Goal: Task Accomplishment & Management: Use online tool/utility

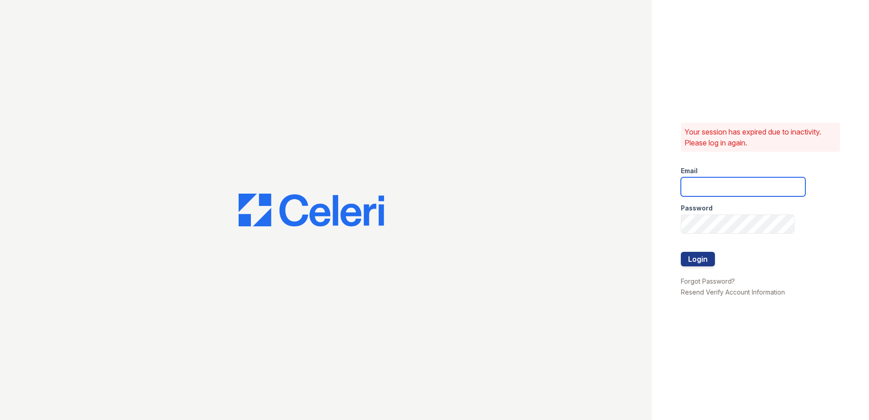
drag, startPoint x: 711, startPoint y: 189, endPoint x: 705, endPoint y: 179, distance: 11.4
click at [709, 198] on form "Email Password Login" at bounding box center [743, 217] width 125 height 116
type input "[PERSON_NAME][EMAIL_ADDRESS][PERSON_NAME][DOMAIN_NAME]"
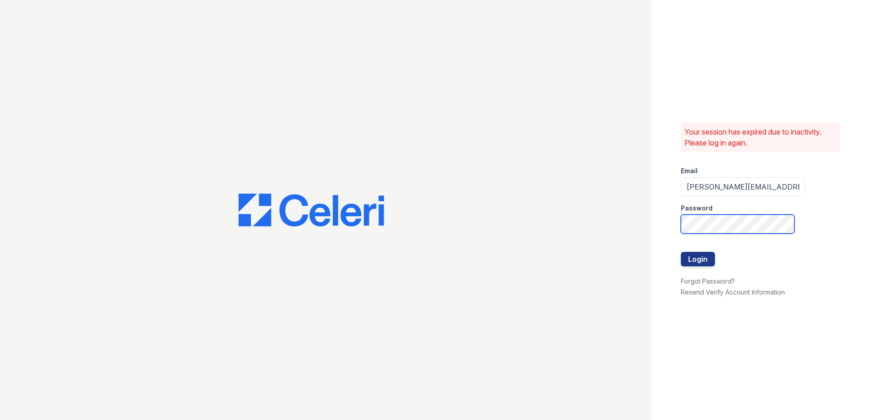
click at [681, 252] on button "Login" at bounding box center [698, 259] width 34 height 15
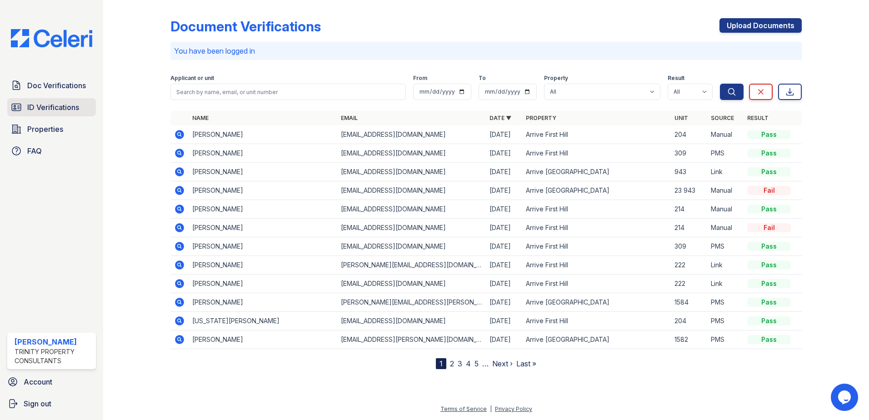
click at [62, 110] on span "ID Verifications" at bounding box center [53, 107] width 52 height 11
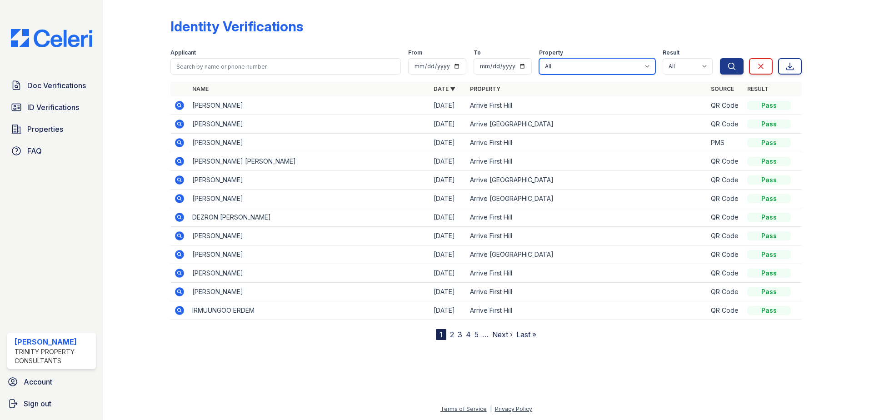
drag, startPoint x: 569, startPoint y: 69, endPoint x: 571, endPoint y: 75, distance: 6.2
click at [569, 69] on select "All Arrive First Hill Arrive North Bend" at bounding box center [597, 66] width 116 height 16
select select "95"
click at [540, 58] on select "All Arrive First Hill Arrive North Bend" at bounding box center [597, 66] width 116 height 16
click at [739, 65] on button "Search" at bounding box center [732, 66] width 24 height 16
